Goal: Transaction & Acquisition: Purchase product/service

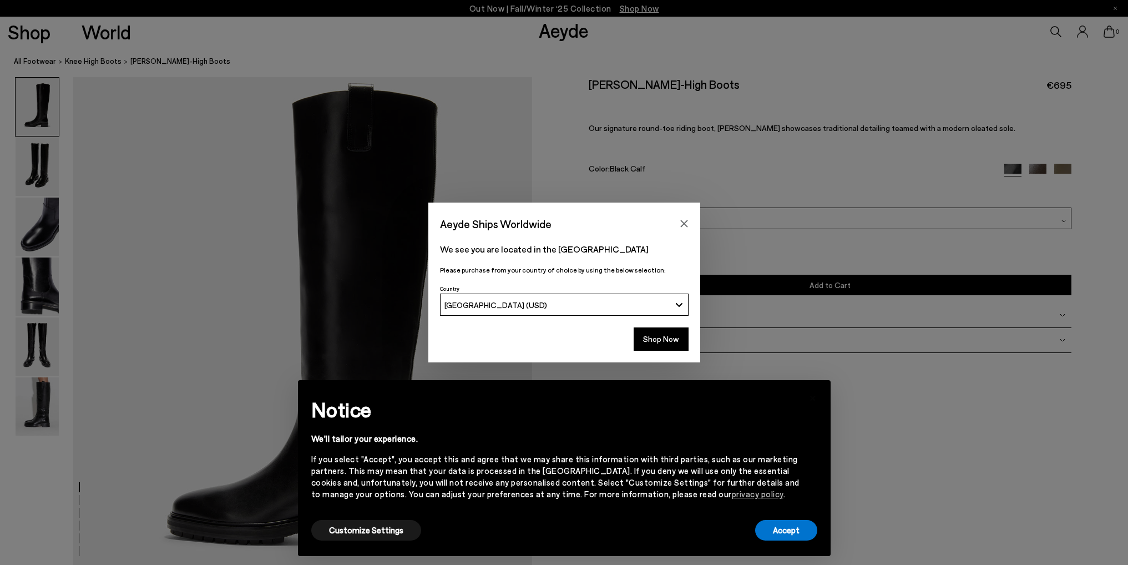
click at [682, 220] on icon "Close" at bounding box center [684, 223] width 9 height 9
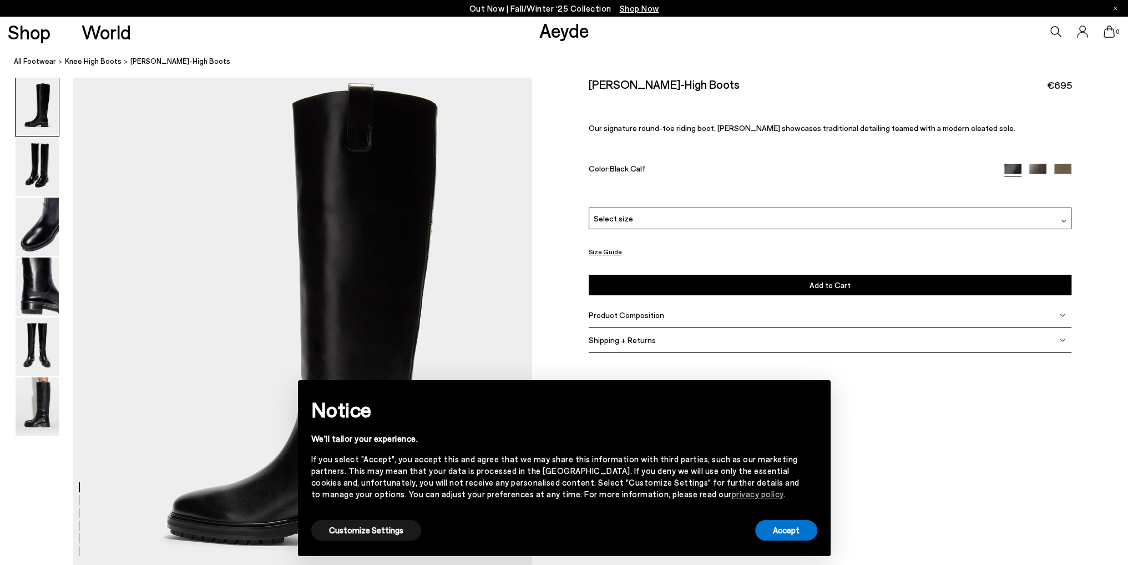
click at [44, 169] on img at bounding box center [37, 167] width 43 height 58
click at [45, 223] on img at bounding box center [37, 227] width 43 height 58
click at [795, 533] on button "Accept" at bounding box center [786, 530] width 62 height 21
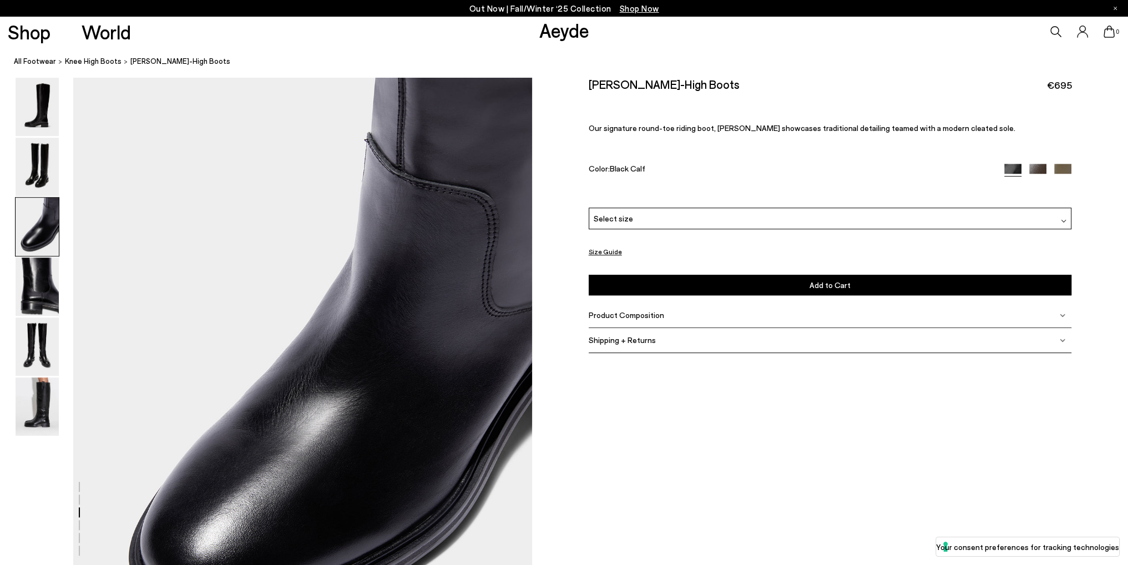
click at [33, 288] on img at bounding box center [37, 286] width 43 height 58
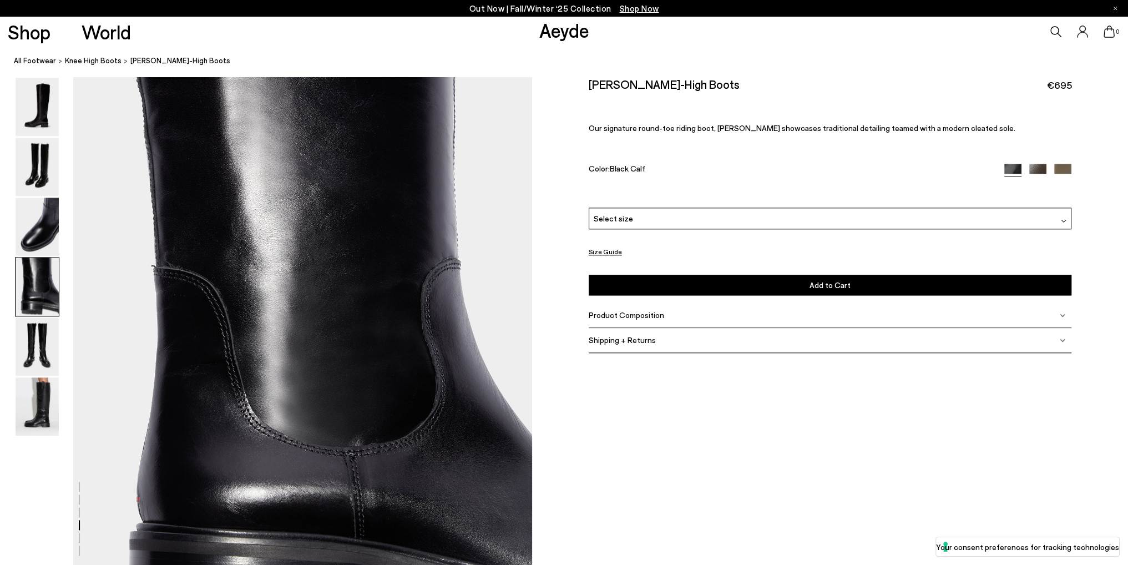
click at [42, 363] on img at bounding box center [37, 346] width 43 height 58
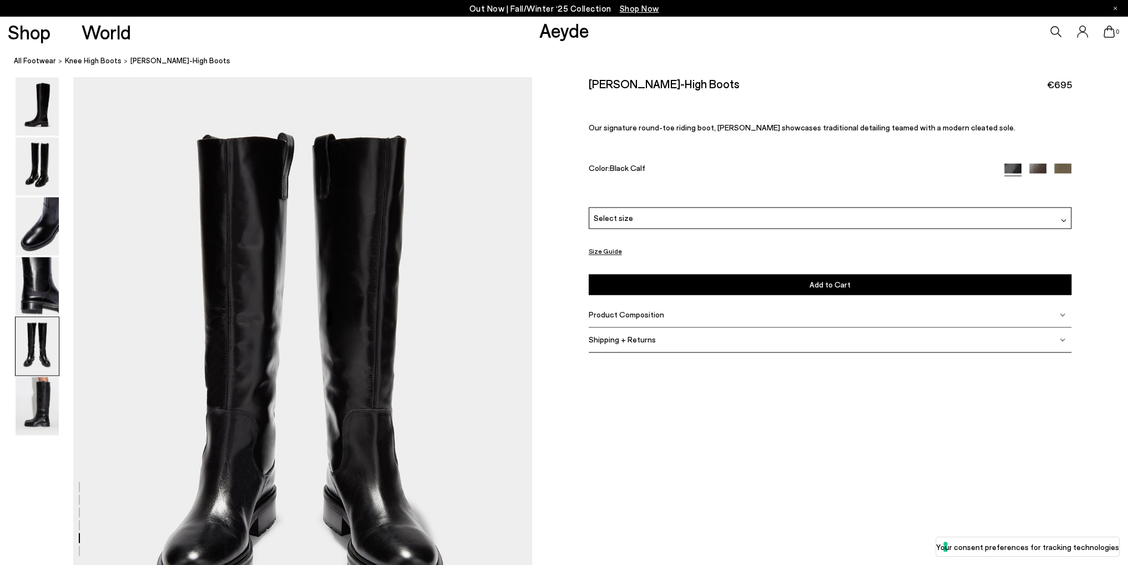
click at [40, 416] on img at bounding box center [37, 406] width 43 height 58
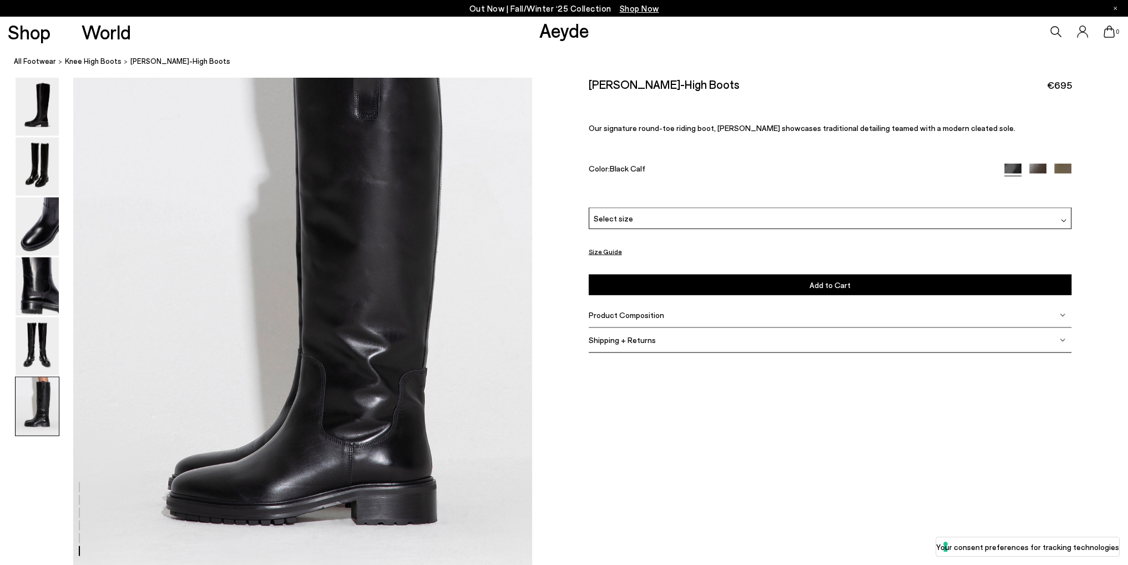
scroll to position [3020, 0]
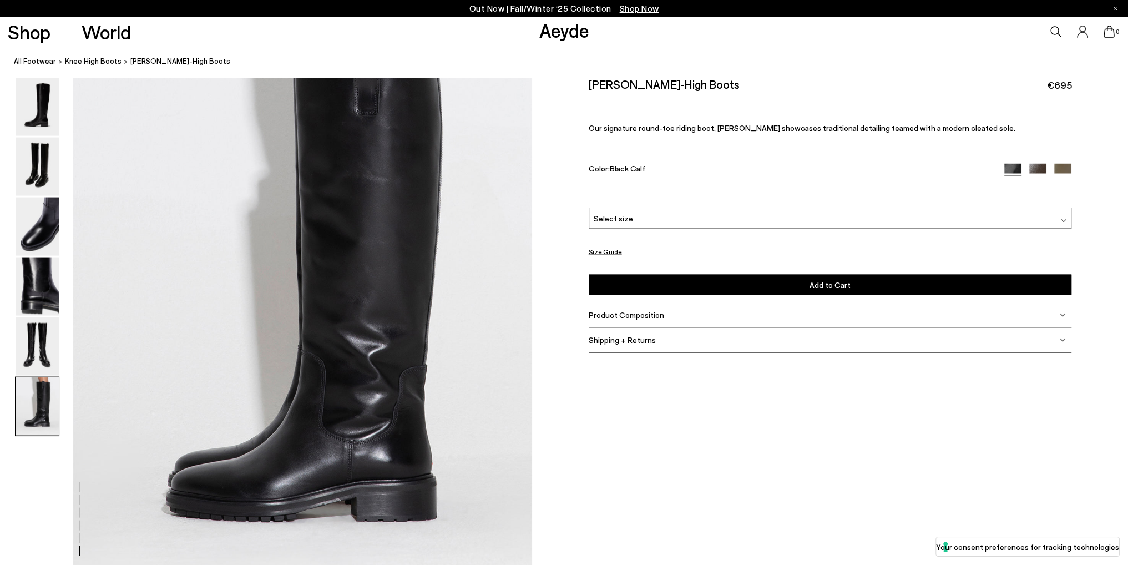
click at [0, 0] on div at bounding box center [0, 0] width 0 height 0
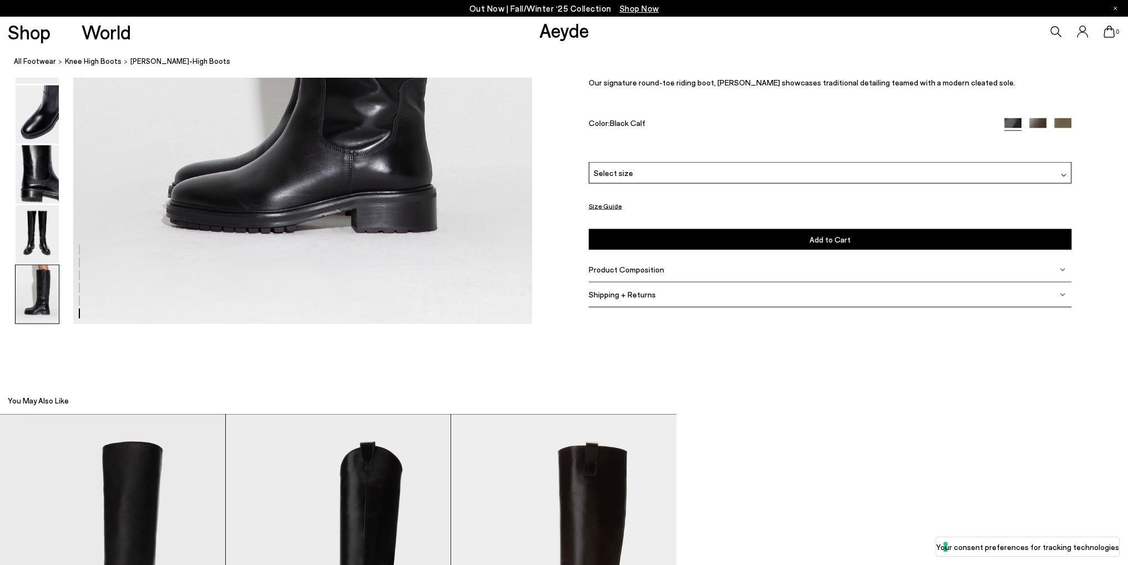
scroll to position [3353, 0]
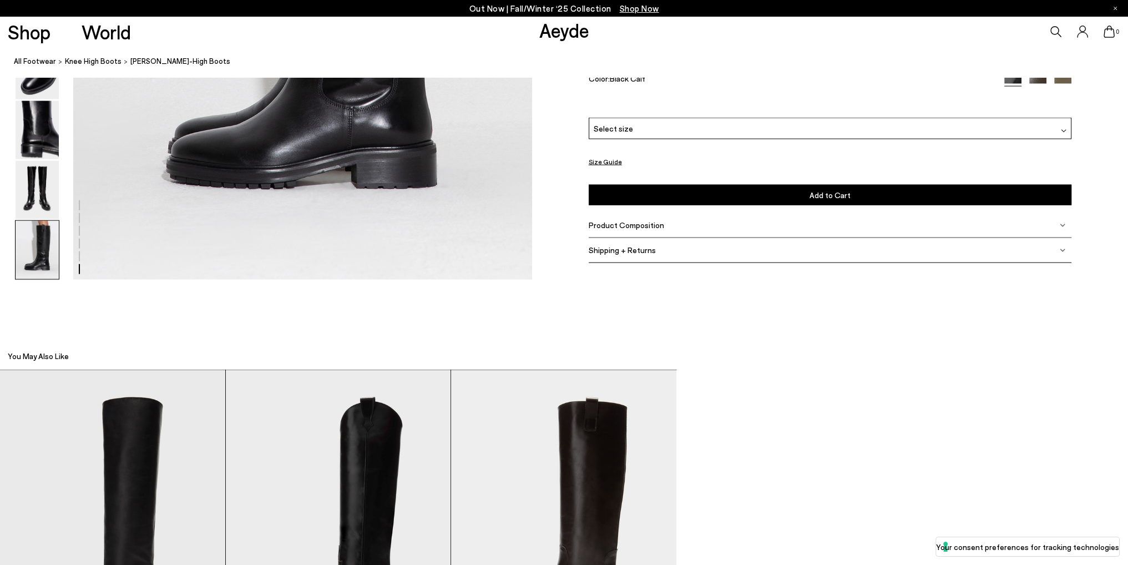
click at [0, 0] on div at bounding box center [0, 0] width 0 height 0
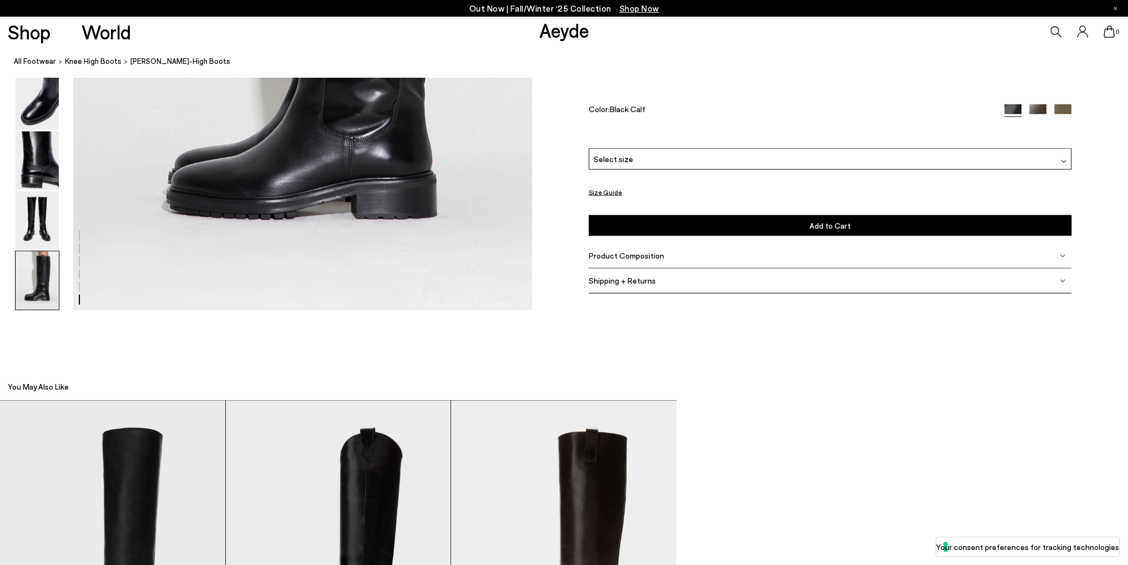
scroll to position [3297, 0]
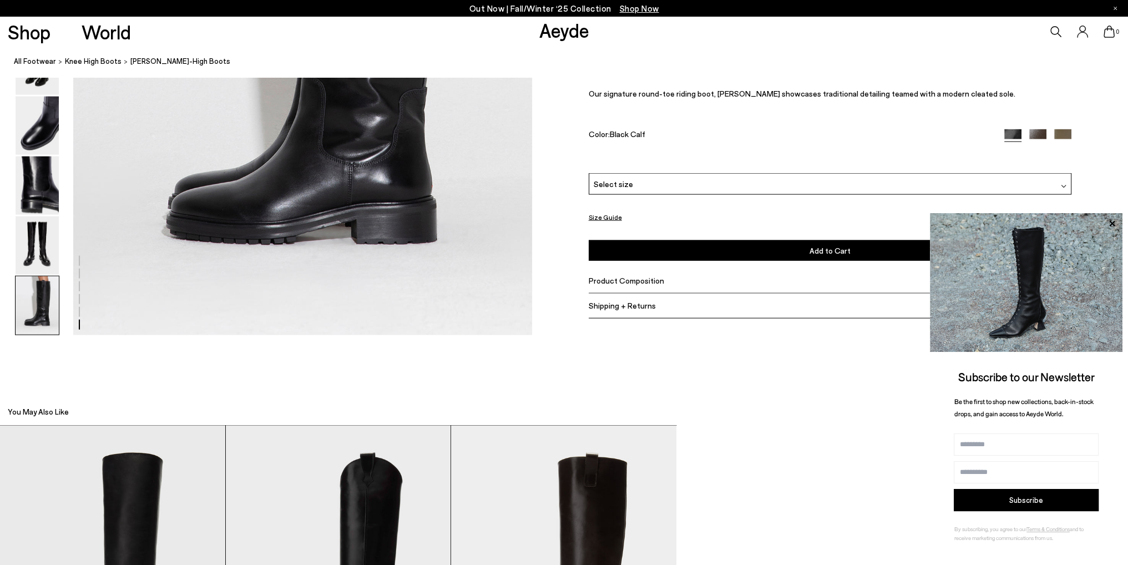
click at [1112, 224] on icon at bounding box center [1112, 223] width 6 height 6
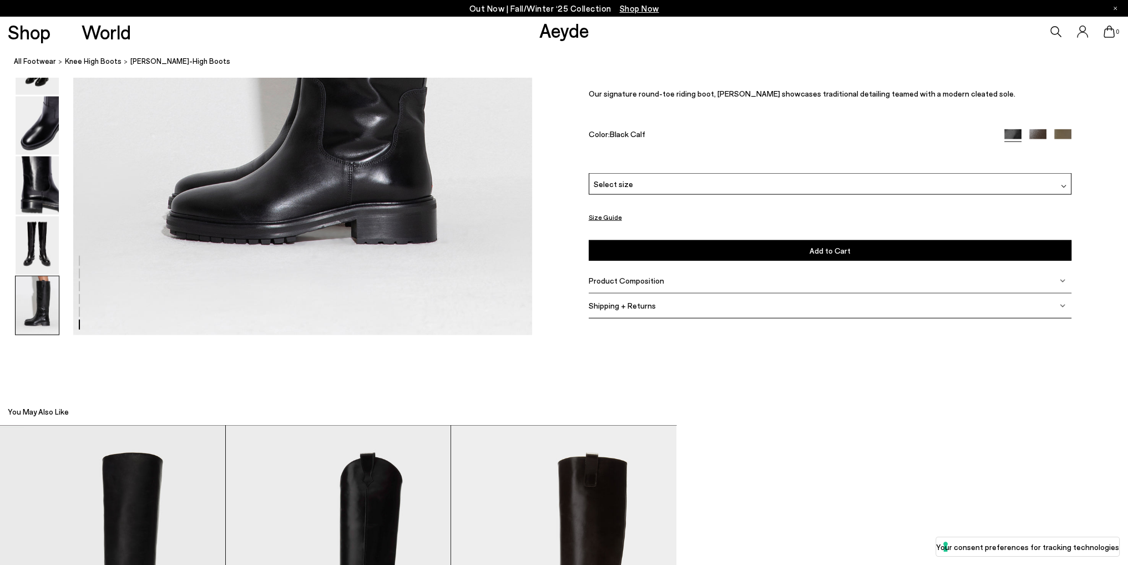
click at [0, 0] on div at bounding box center [0, 0] width 0 height 0
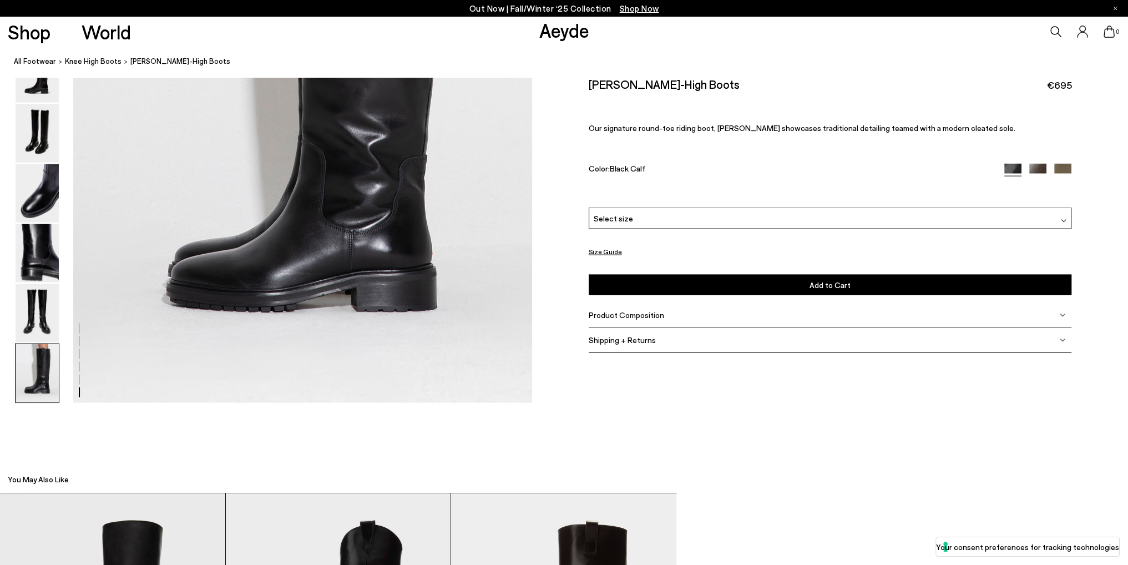
scroll to position [3186, 0]
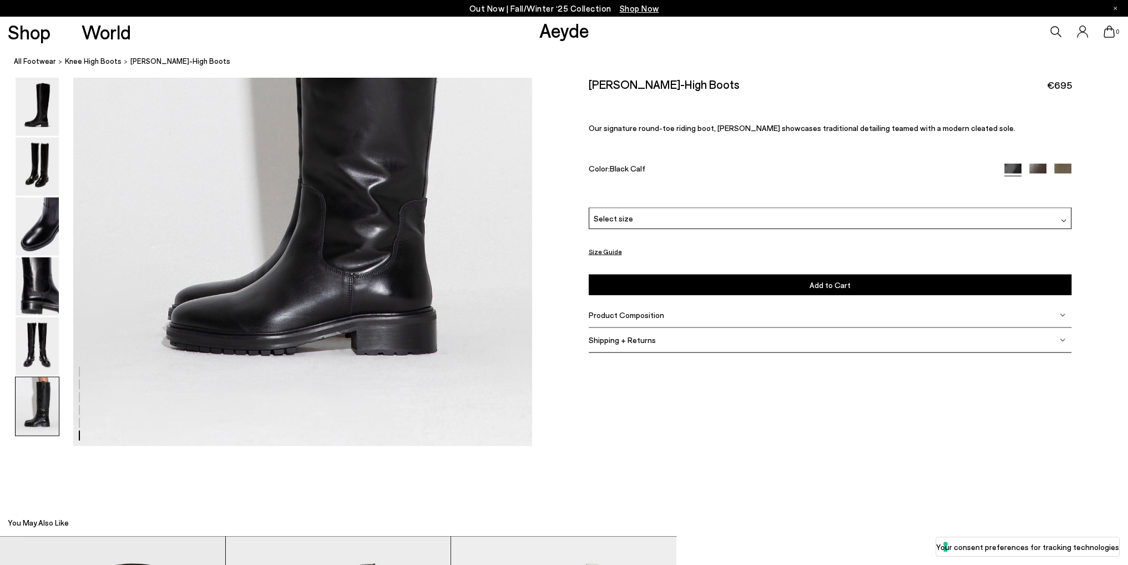
click at [0, 0] on div at bounding box center [0, 0] width 0 height 0
click at [674, 219] on div "Select size" at bounding box center [830, 219] width 483 height 22
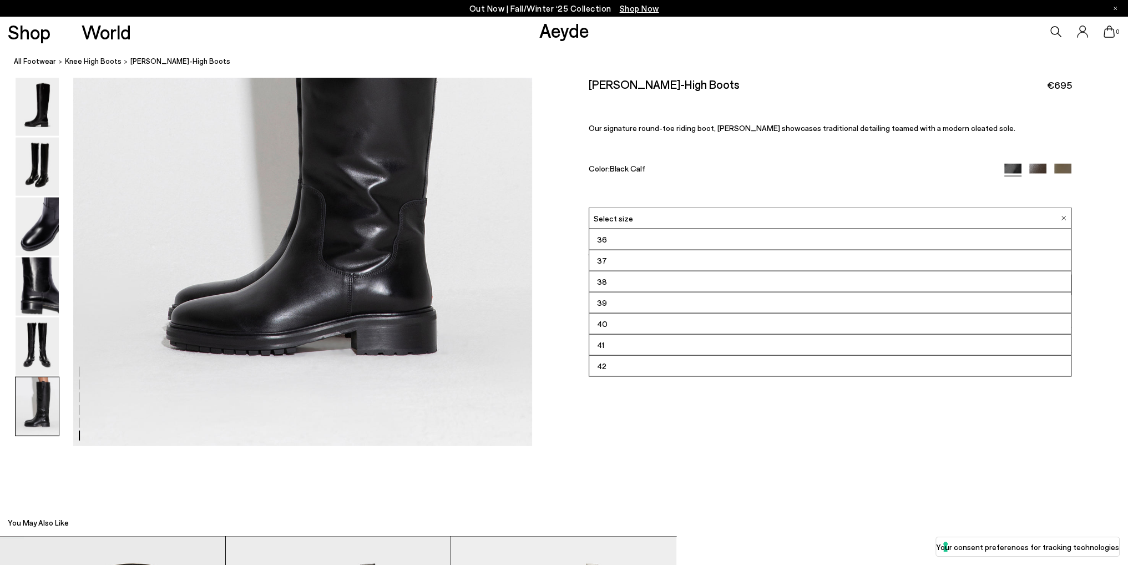
click at [674, 219] on div "Select size" at bounding box center [830, 219] width 483 height 22
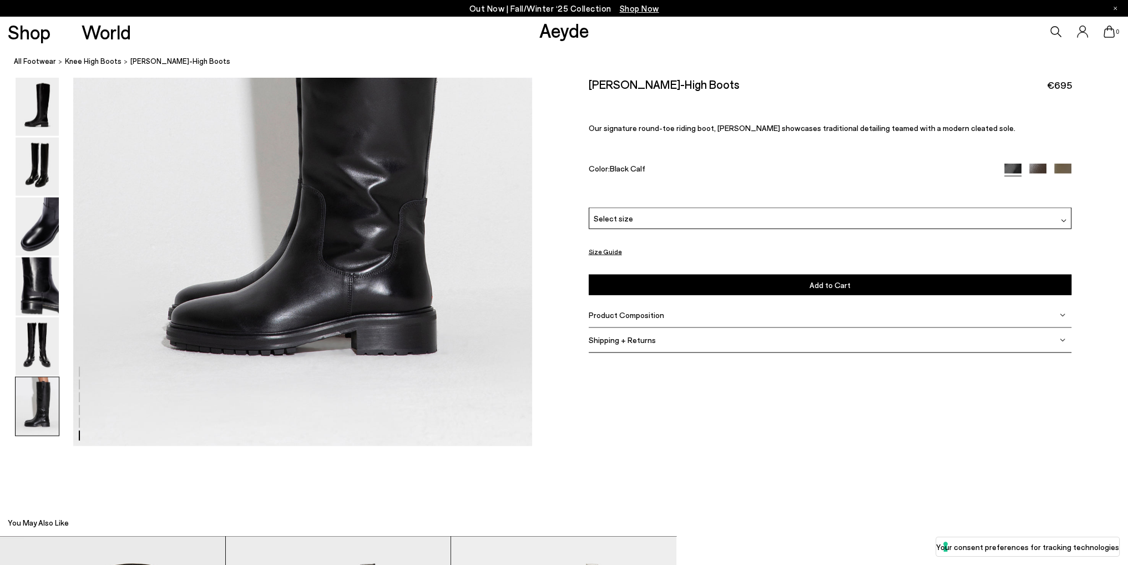
click at [604, 254] on button "Size Guide" at bounding box center [605, 252] width 33 height 14
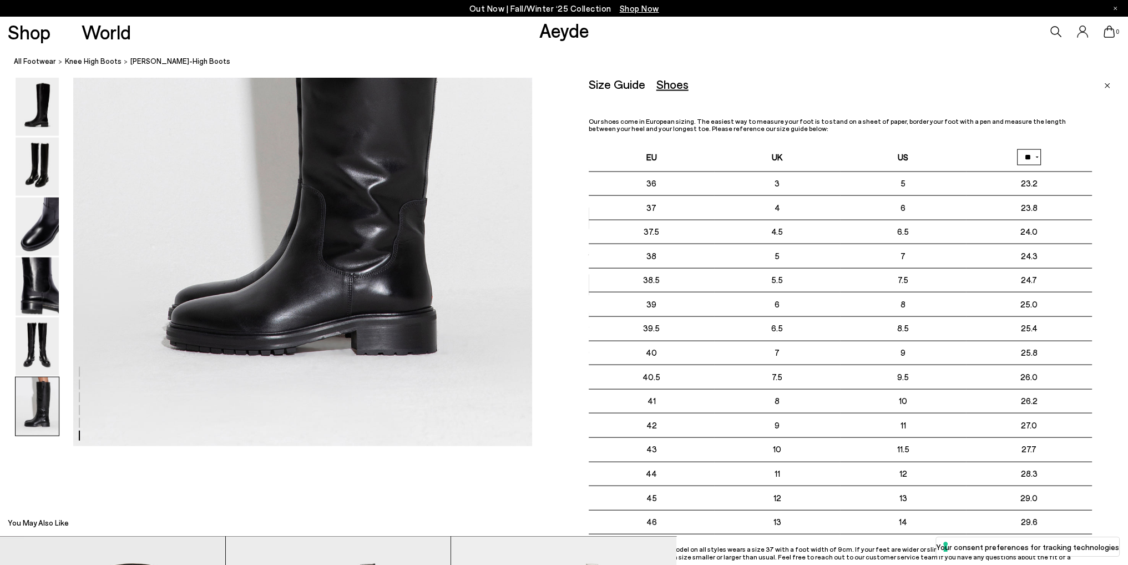
click at [880, 353] on td "9" at bounding box center [903, 353] width 126 height 24
click at [1107, 87] on img "Close" at bounding box center [1107, 86] width 6 height 6
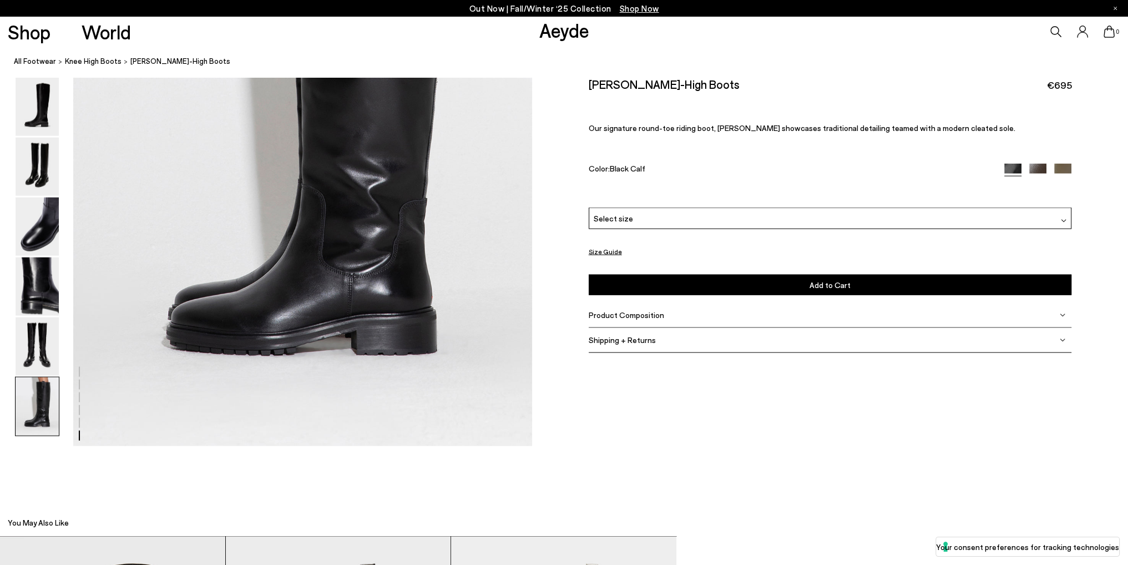
click at [783, 223] on div "Select size" at bounding box center [830, 219] width 483 height 22
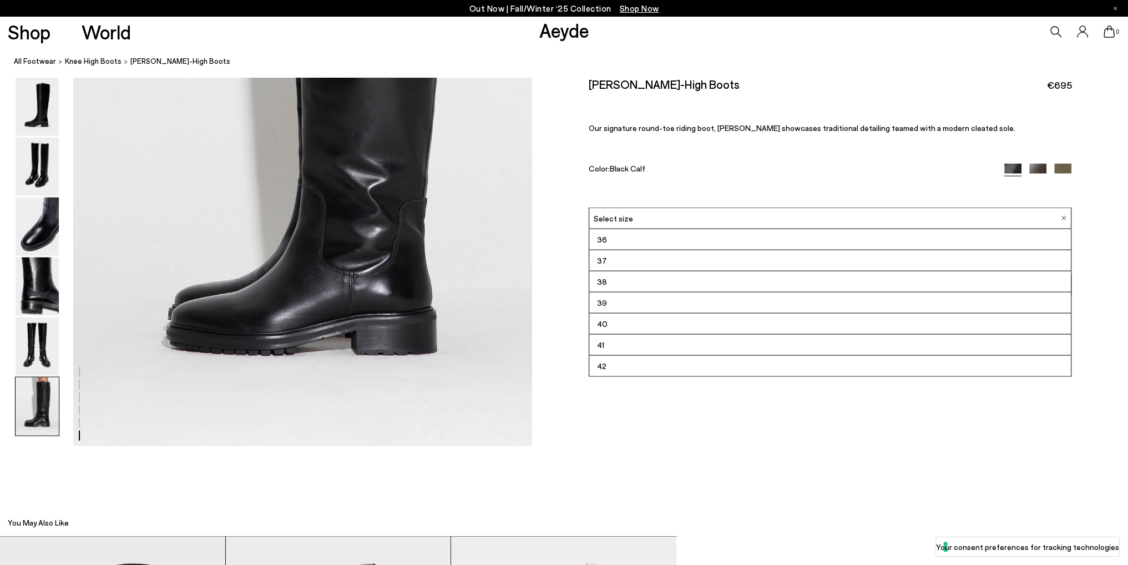
click at [651, 323] on li "40" at bounding box center [830, 323] width 482 height 21
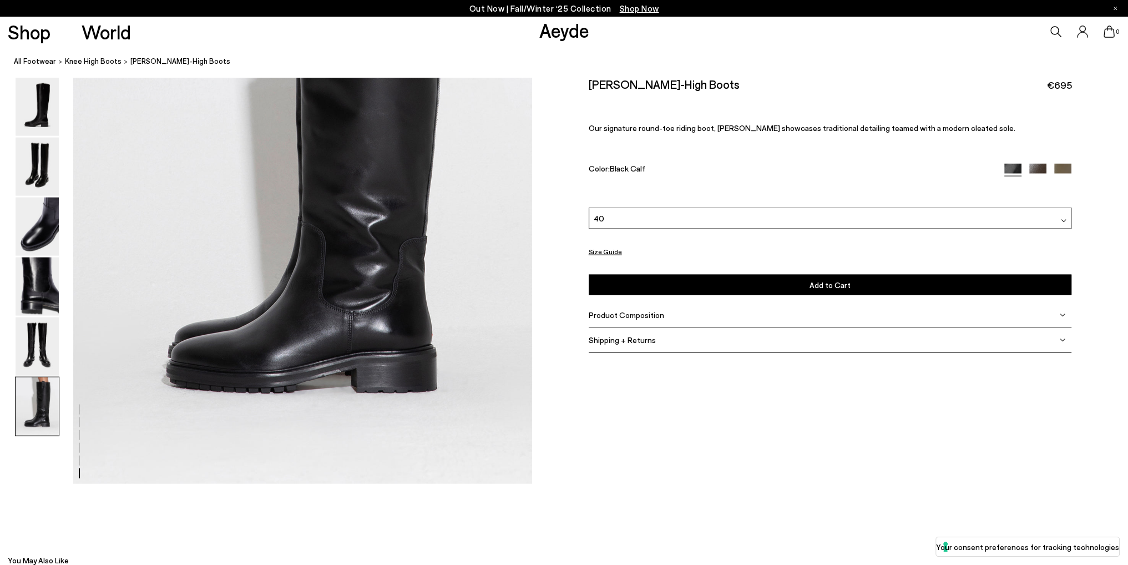
scroll to position [3075, 0]
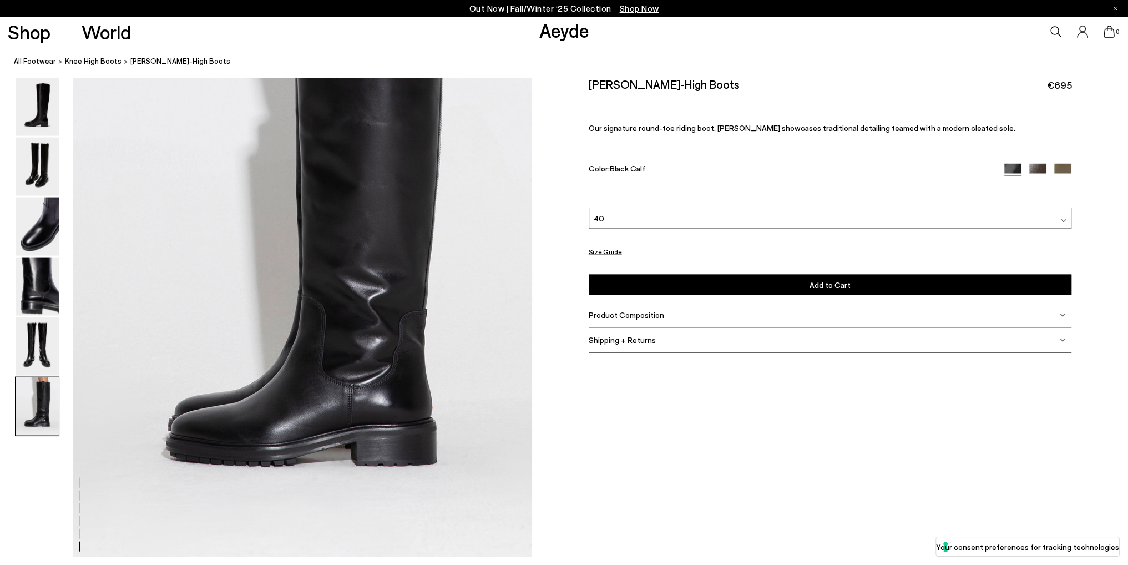
click at [0, 0] on div at bounding box center [0, 0] width 0 height 0
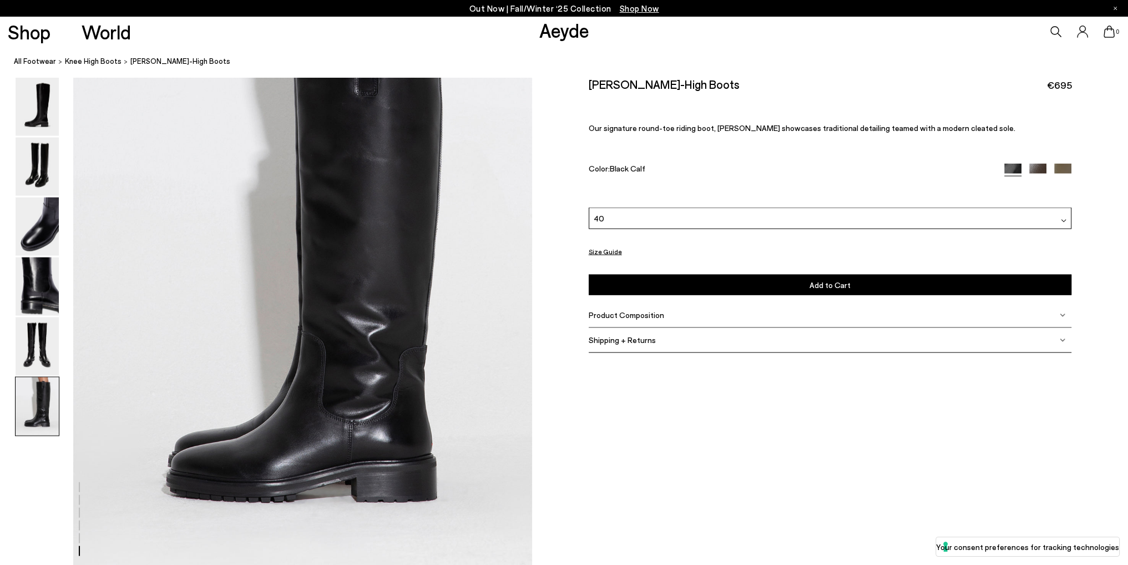
scroll to position [3020, 0]
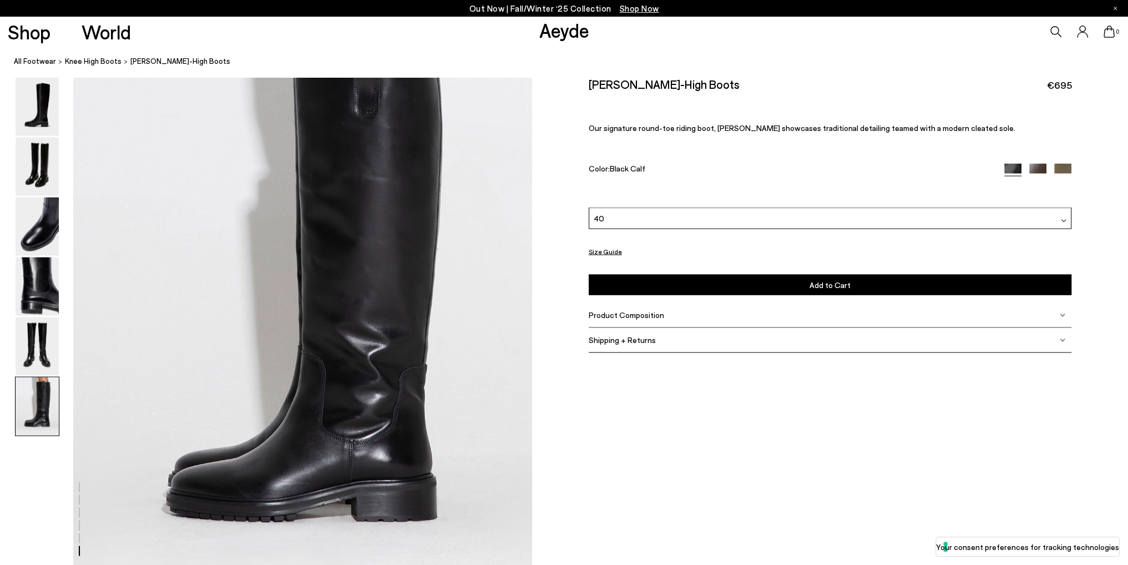
click at [0, 0] on div at bounding box center [0, 0] width 0 height 0
click at [1036, 215] on div "40" at bounding box center [830, 219] width 483 height 22
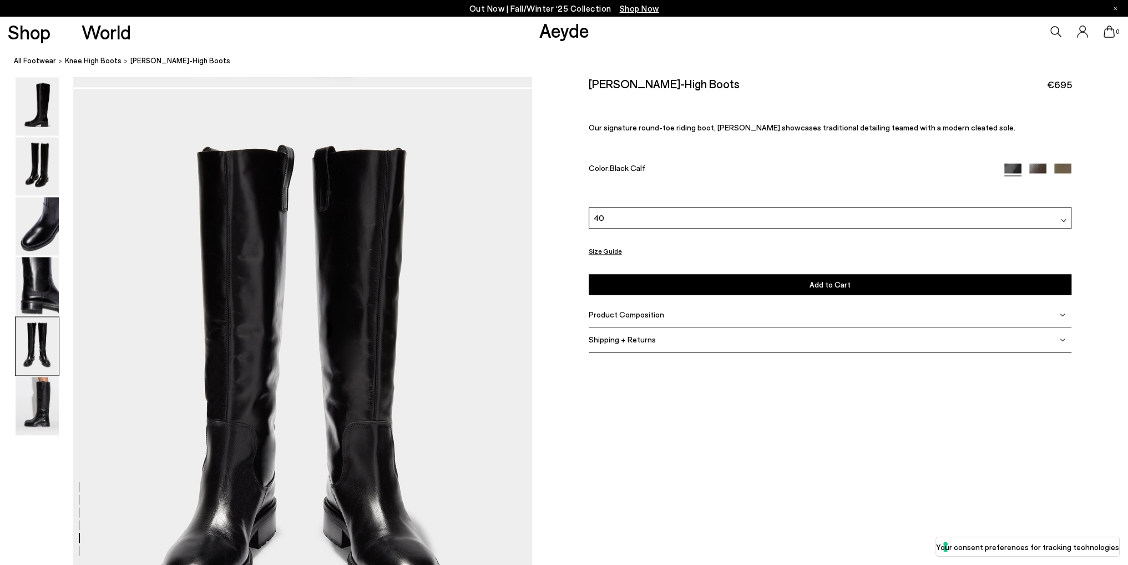
scroll to position [2216, 0]
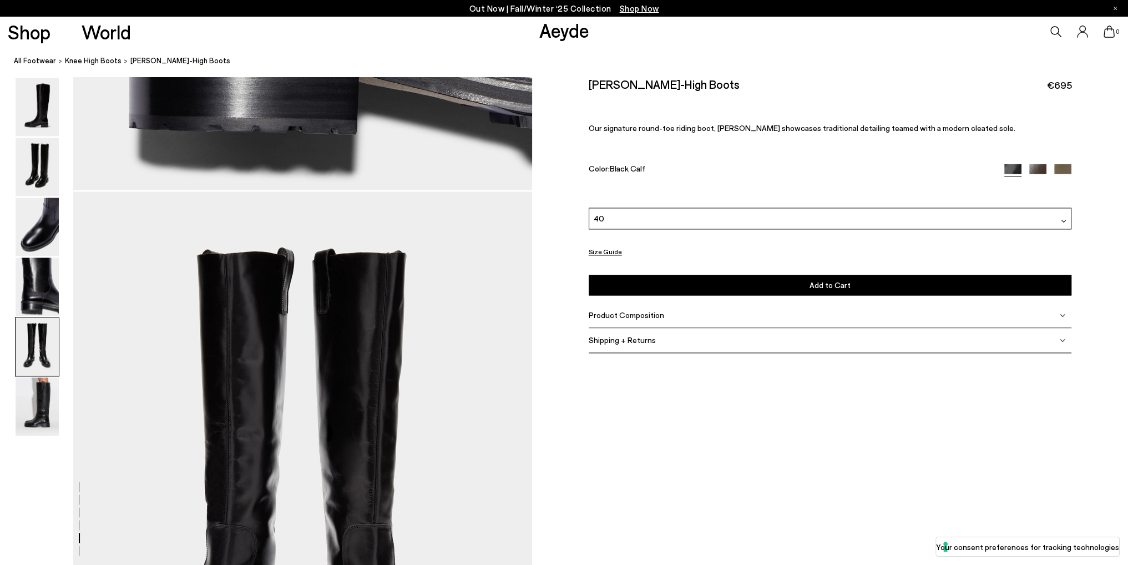
click at [0, 0] on div at bounding box center [0, 0] width 0 height 0
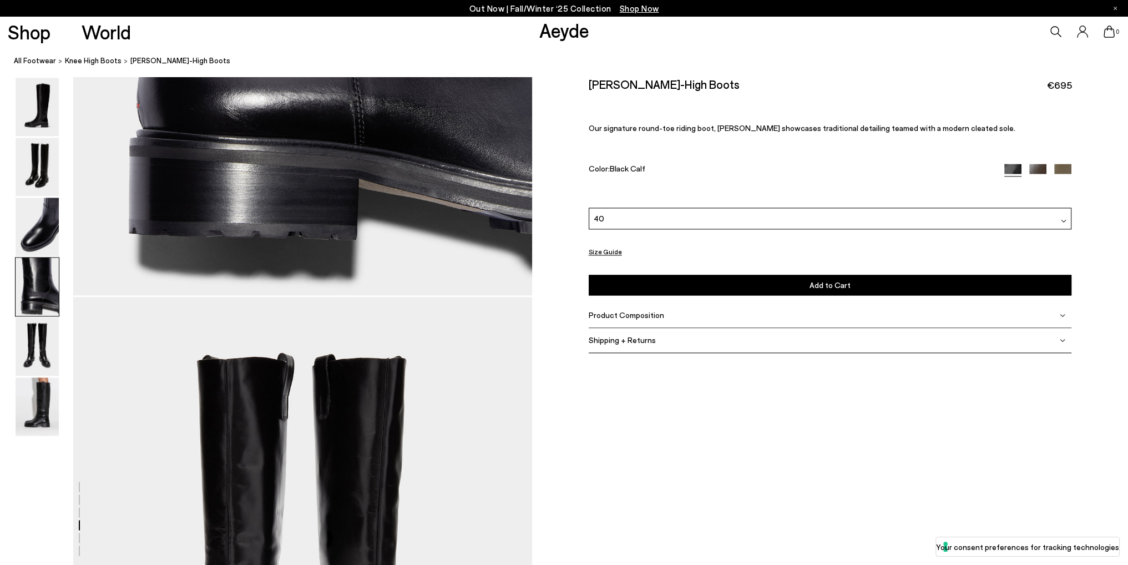
scroll to position [2105, 0]
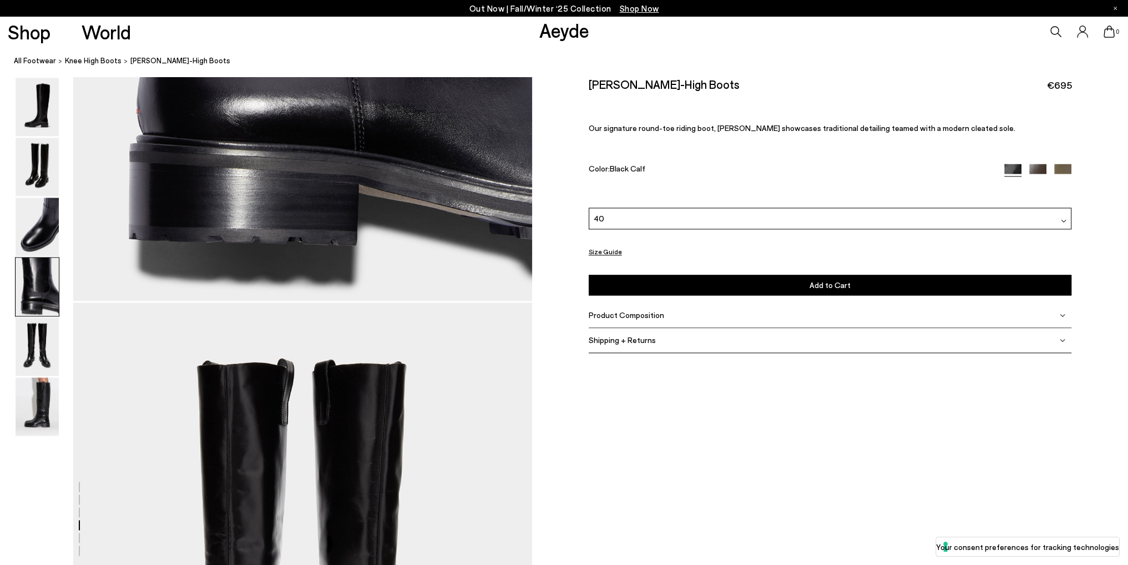
click at [0, 0] on div at bounding box center [0, 0] width 0 height 0
